Goal: Find contact information: Find contact information

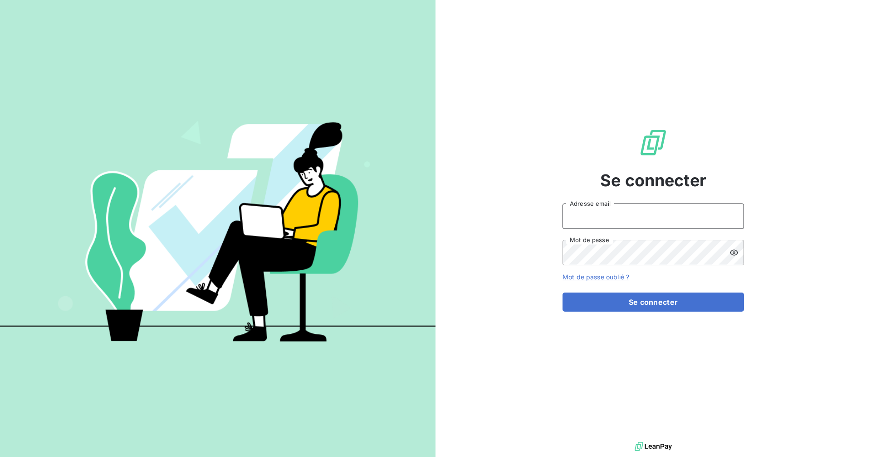
click at [610, 215] on input "Adresse email" at bounding box center [654, 215] width 182 height 25
type input "[EMAIL_ADDRESS][DOMAIN_NAME]"
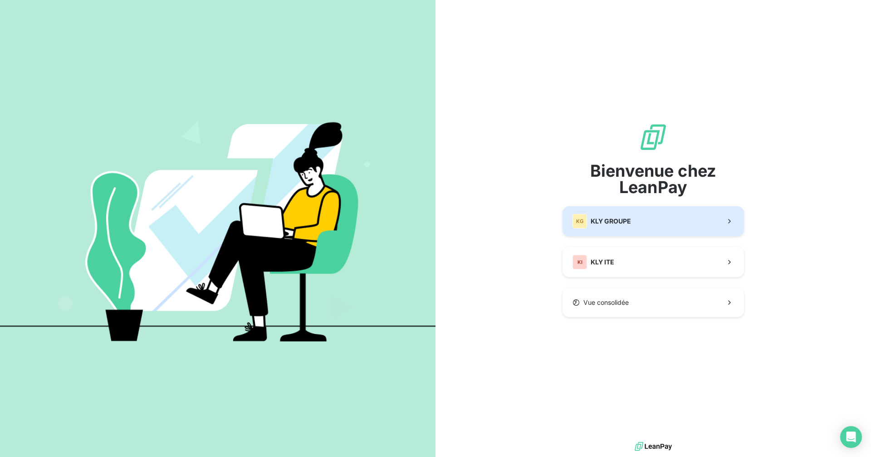
click at [605, 214] on div "KG KLY GROUPE" at bounding box center [602, 221] width 59 height 15
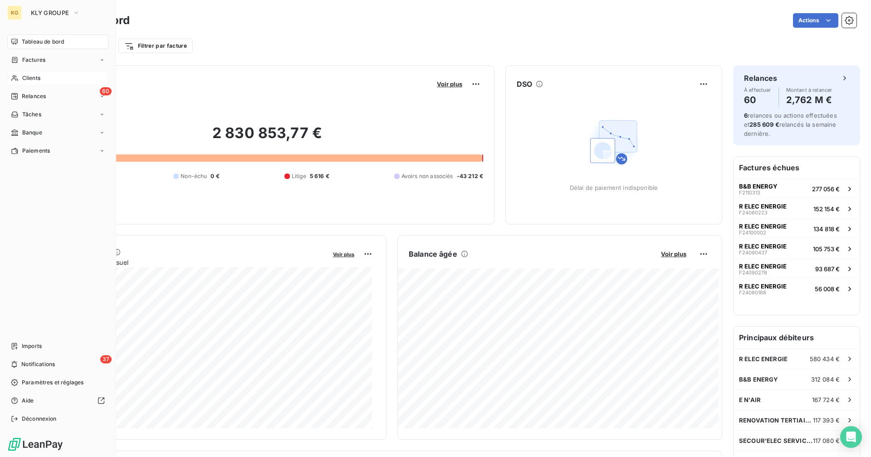
click at [16, 77] on icon at bounding box center [14, 78] width 6 height 6
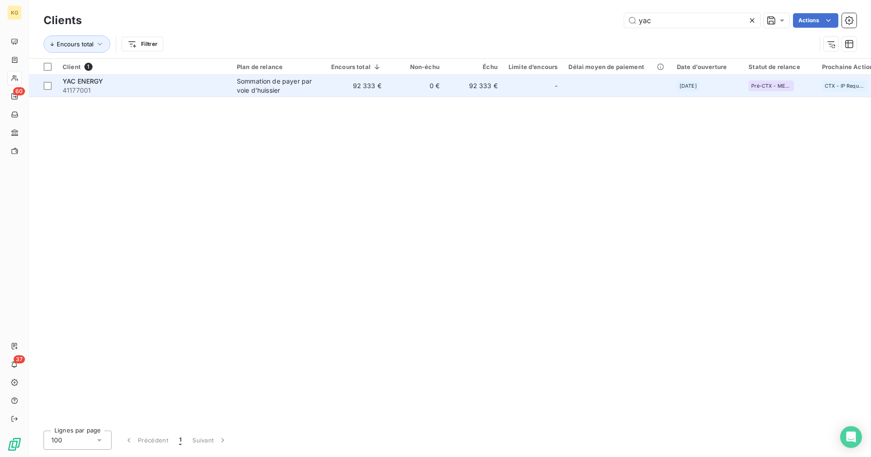
type input "yac"
click at [284, 86] on div "Sommation de payer par voie d'huissier" at bounding box center [279, 86] width 84 height 18
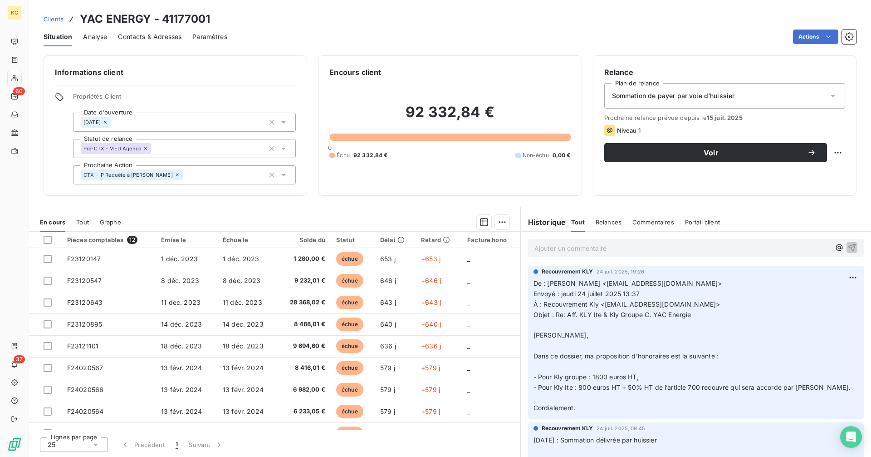
click at [146, 41] on div "Contacts & Adresses" at bounding box center [150, 36] width 64 height 19
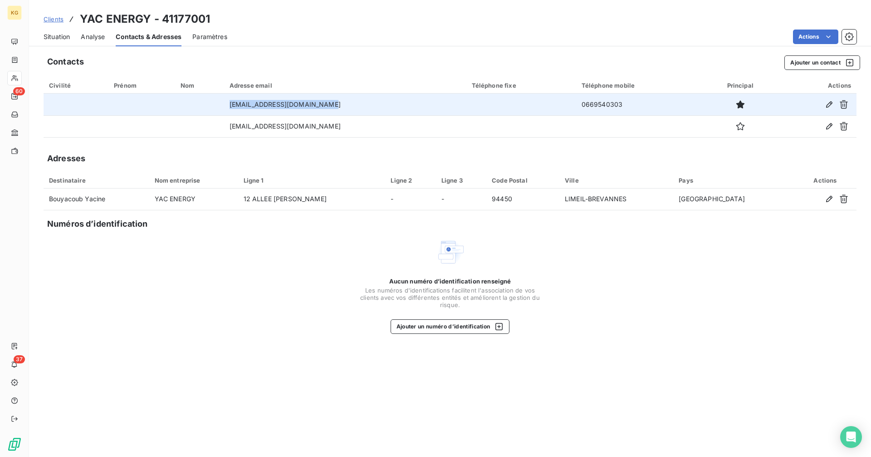
drag, startPoint x: 234, startPoint y: 106, endPoint x: 349, endPoint y: 107, distance: 115.7
click at [349, 107] on td "[EMAIL_ADDRESS][DOMAIN_NAME]" at bounding box center [345, 105] width 242 height 22
click at [642, 101] on td "0669540303" at bounding box center [639, 105] width 127 height 22
copy tr "[EMAIL_ADDRESS][DOMAIN_NAME] 0669540303"
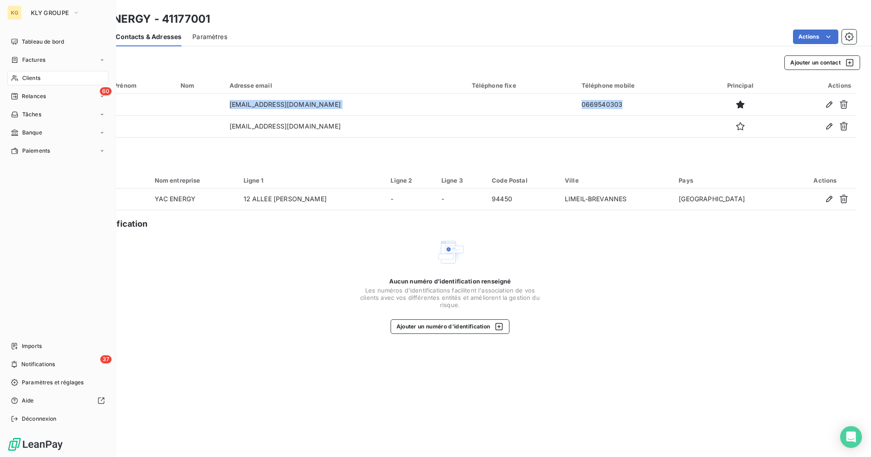
click at [39, 79] on span "Clients" at bounding box center [31, 78] width 18 height 8
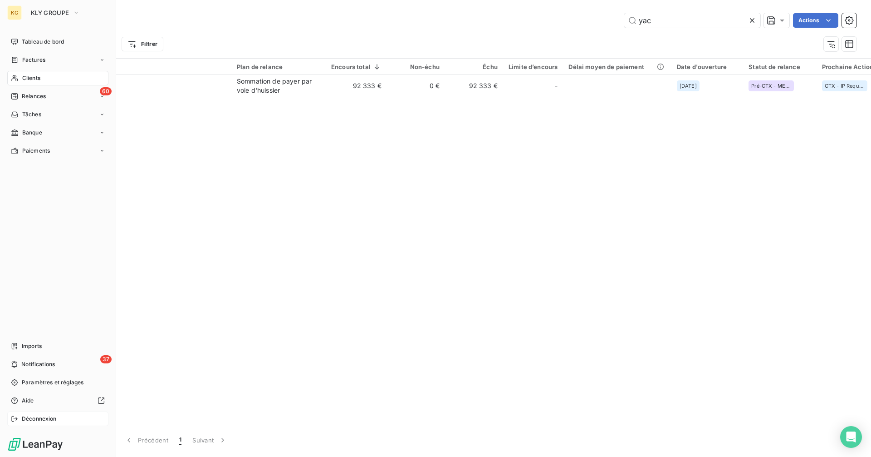
click at [36, 418] on span "Déconnexion" at bounding box center [39, 418] width 35 height 8
